Goal: Task Accomplishment & Management: Use online tool/utility

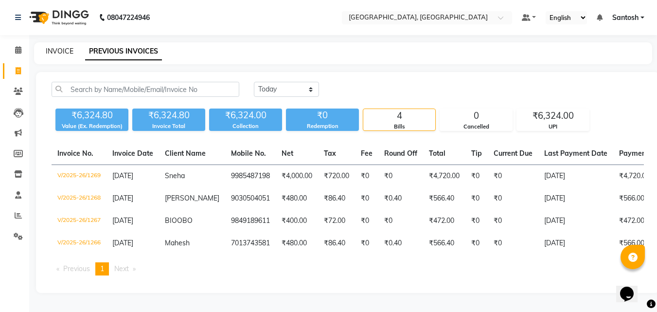
click at [71, 54] on link "INVOICE" at bounding box center [60, 51] width 28 height 9
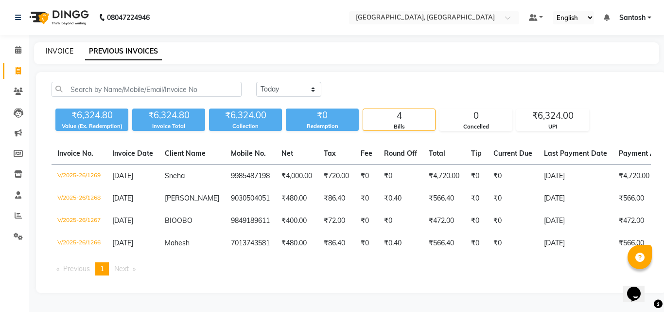
select select "5506"
select select "service"
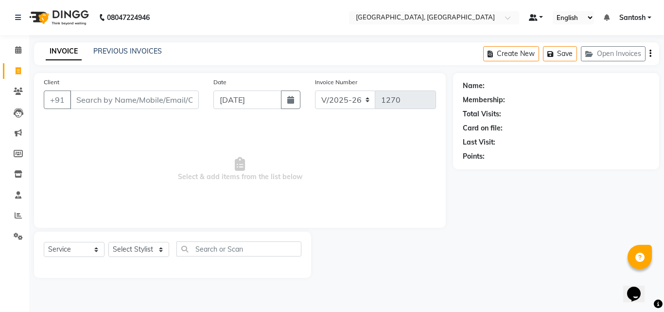
click at [541, 16] on link at bounding box center [536, 18] width 15 height 10
click at [569, 149] on div "Name: Membership: Total Visits: Card on file: Last Visit: Points:" at bounding box center [556, 119] width 187 height 85
click at [596, 256] on div "Name: Membership: Total Visits: Card on file: Last Visit: Points:" at bounding box center [559, 175] width 213 height 205
